Goal: Task Accomplishment & Management: Manage account settings

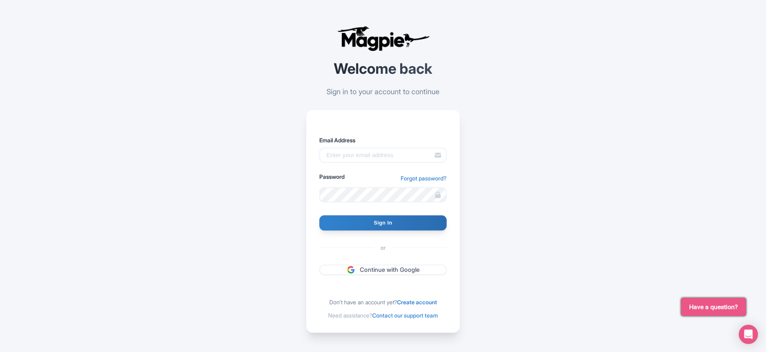
click at [329, 143] on label "Email Address" at bounding box center [382, 140] width 127 height 8
click at [329, 147] on input "Email Address" at bounding box center [382, 154] width 127 height 15
click at [340, 153] on input "Email Address" at bounding box center [382, 154] width 127 height 15
type input "[EMAIL_ADDRESS][DOMAIN_NAME]"
click at [378, 220] on input "Sign In" at bounding box center [382, 222] width 127 height 15
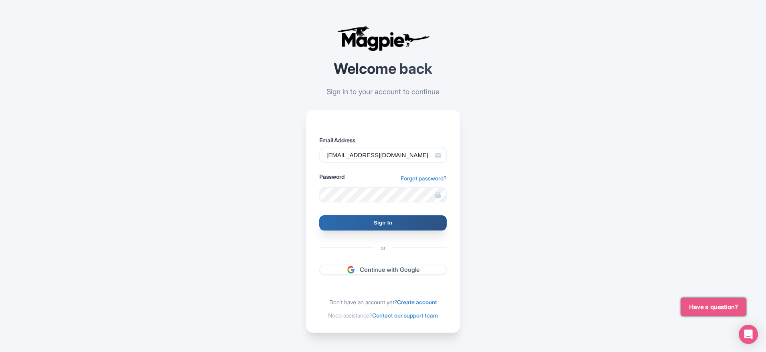
type input "Signing in..."
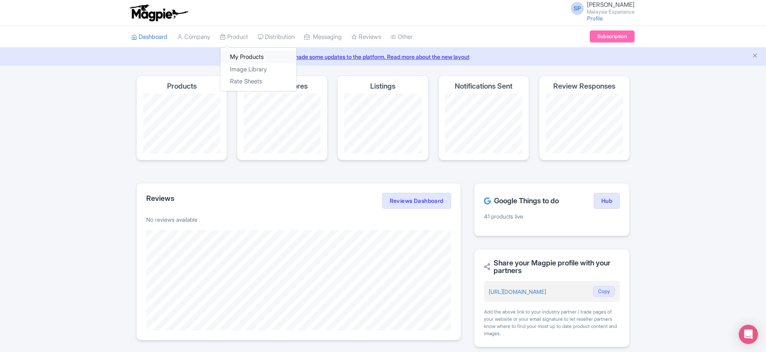
click at [245, 52] on link "My Products" at bounding box center [258, 57] width 76 height 12
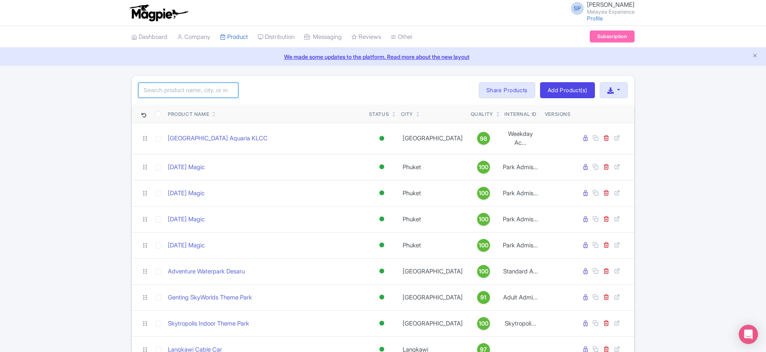
click at [203, 88] on input "search" at bounding box center [188, 90] width 100 height 15
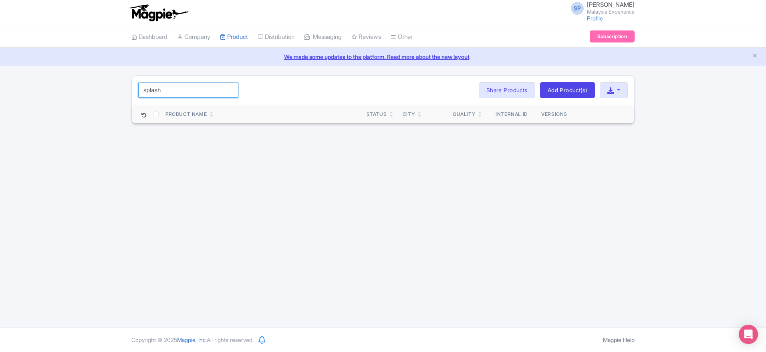
click at [181, 86] on input "splash" at bounding box center [188, 90] width 100 height 15
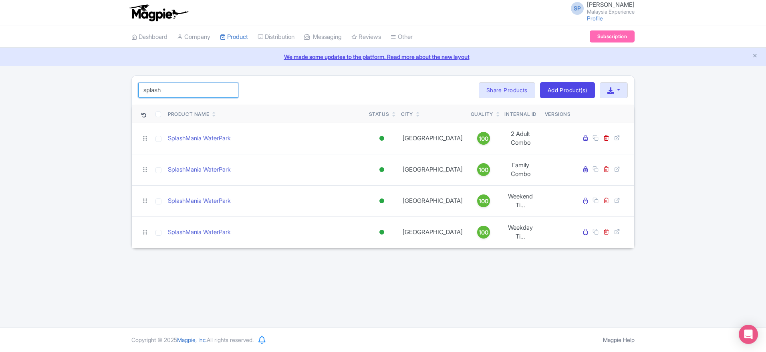
type input "splash"
click at [172, 273] on div "SP SOORIA PRAKASH SUNDER Malaysia Experience Profile Users Settings Sign out Da…" at bounding box center [383, 163] width 766 height 327
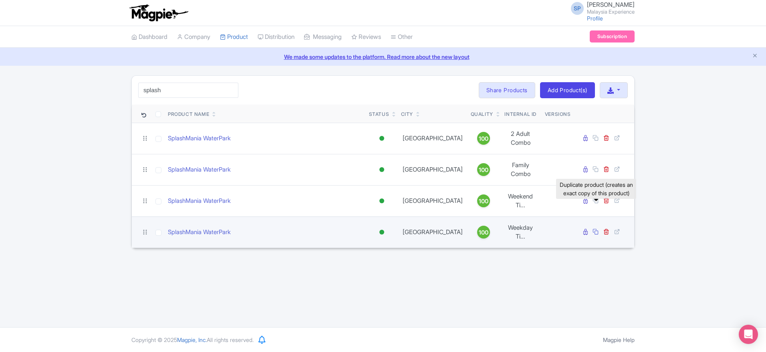
click at [596, 228] on icon at bounding box center [595, 231] width 6 height 6
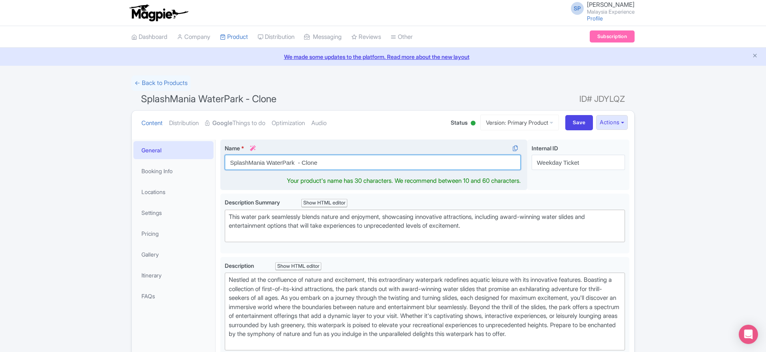
click at [348, 159] on input "SplashMania WaterPark - Clone" at bounding box center [373, 162] width 296 height 15
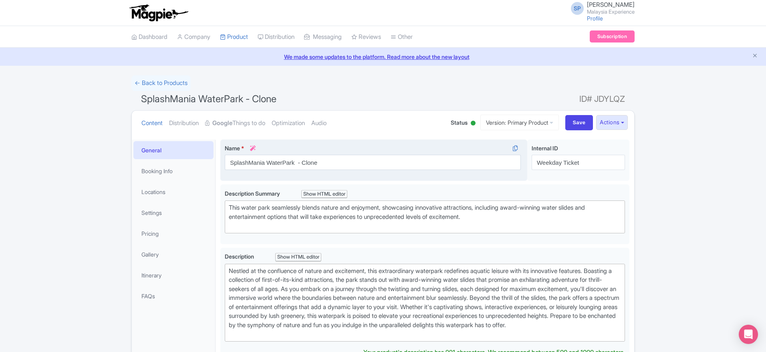
type trix-editor "<div>Nestled at the confluence of nature and excitement, this extraordinary wat…"
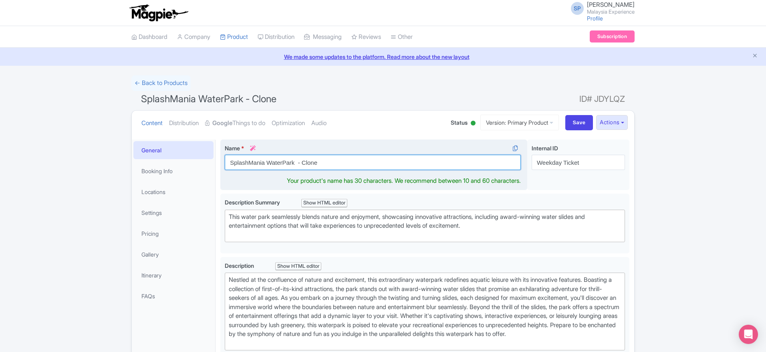
click at [348, 159] on input "SplashMania WaterPark - Clone" at bounding box center [373, 162] width 296 height 15
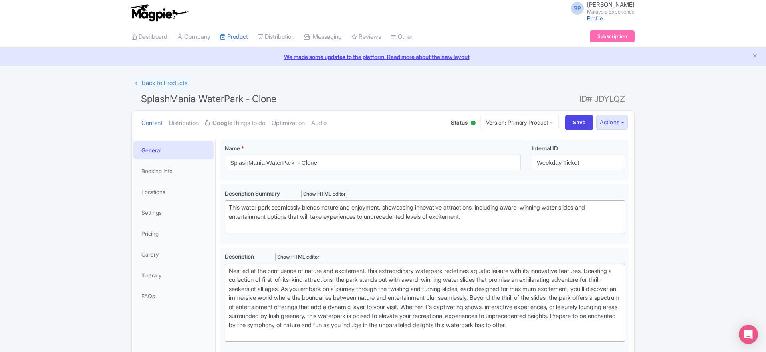
click at [587, 18] on link "Profile" at bounding box center [595, 18] width 16 height 7
